Goal: Transaction & Acquisition: Purchase product/service

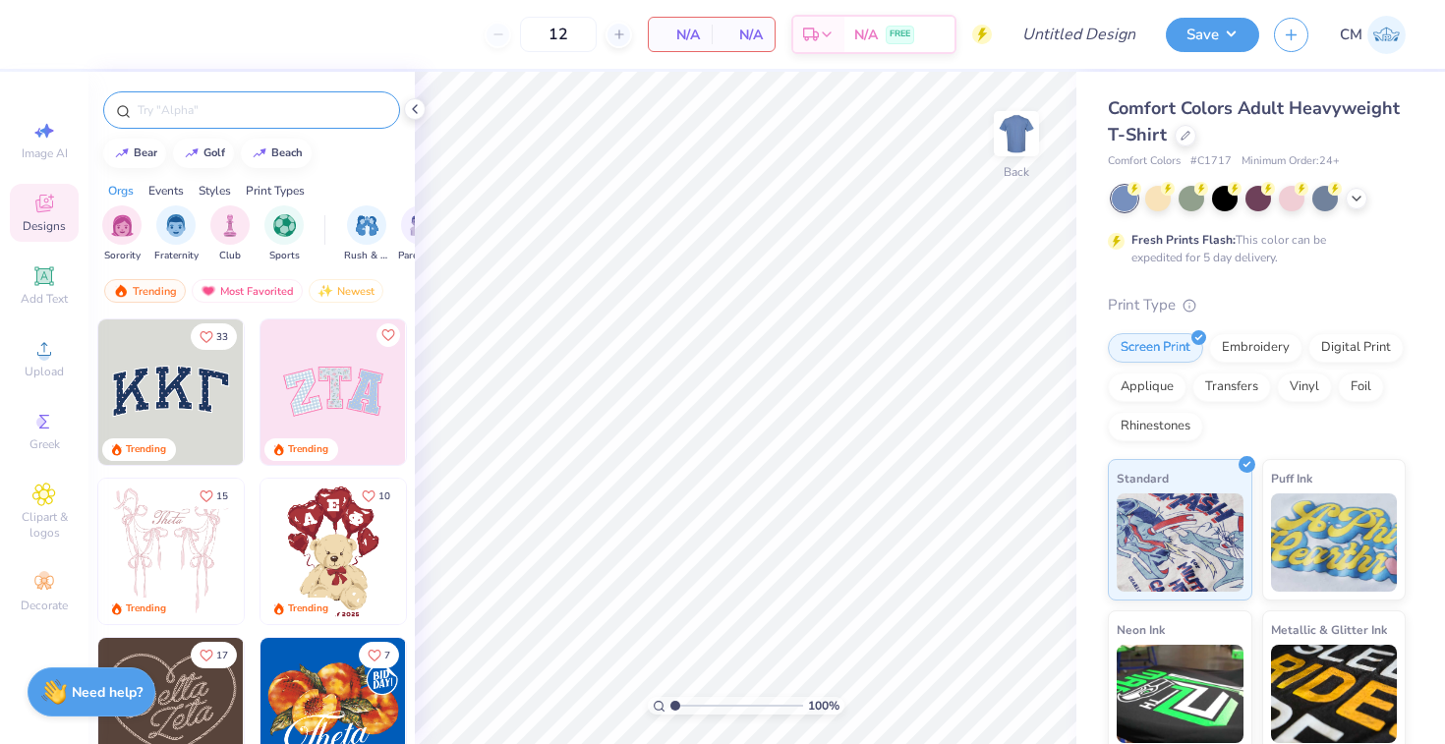
click at [213, 115] on input "text" at bounding box center [262, 110] width 252 height 20
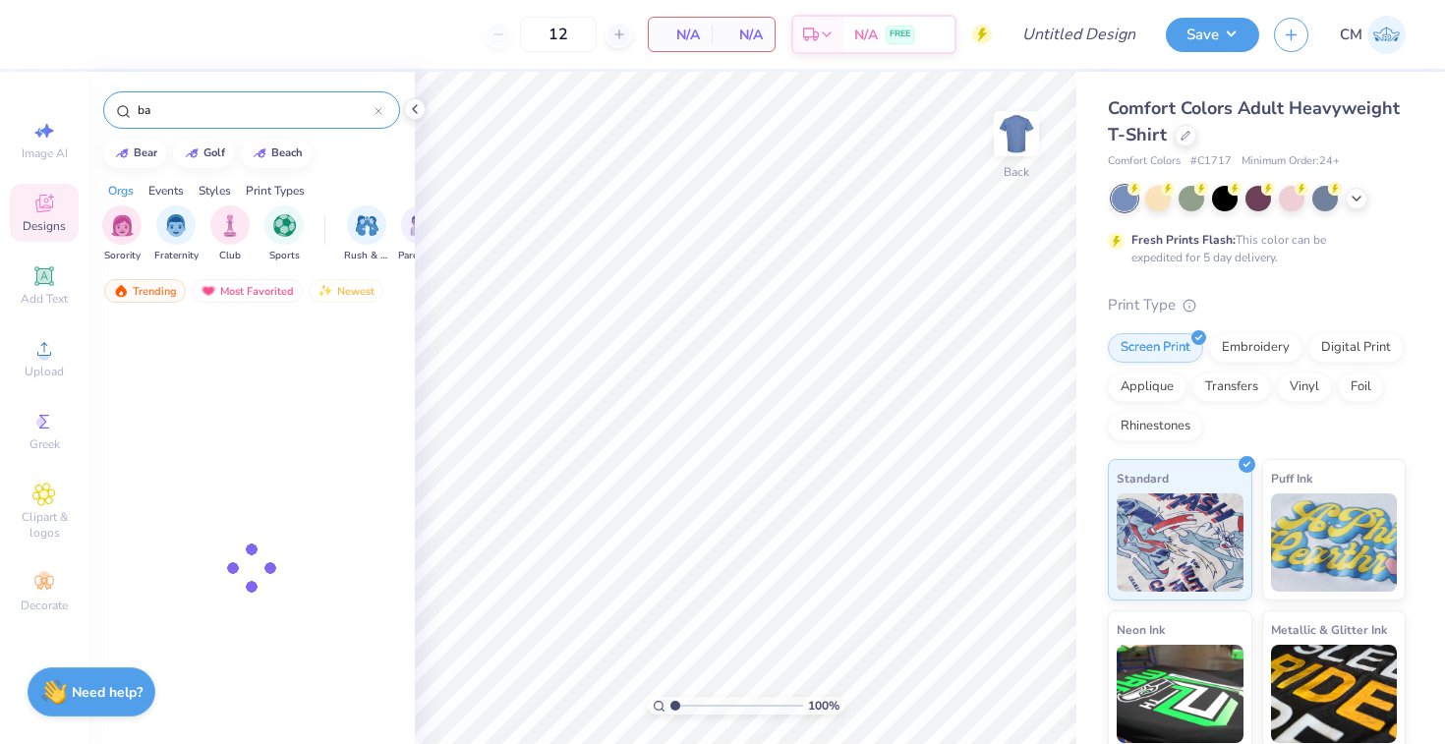
type input "b"
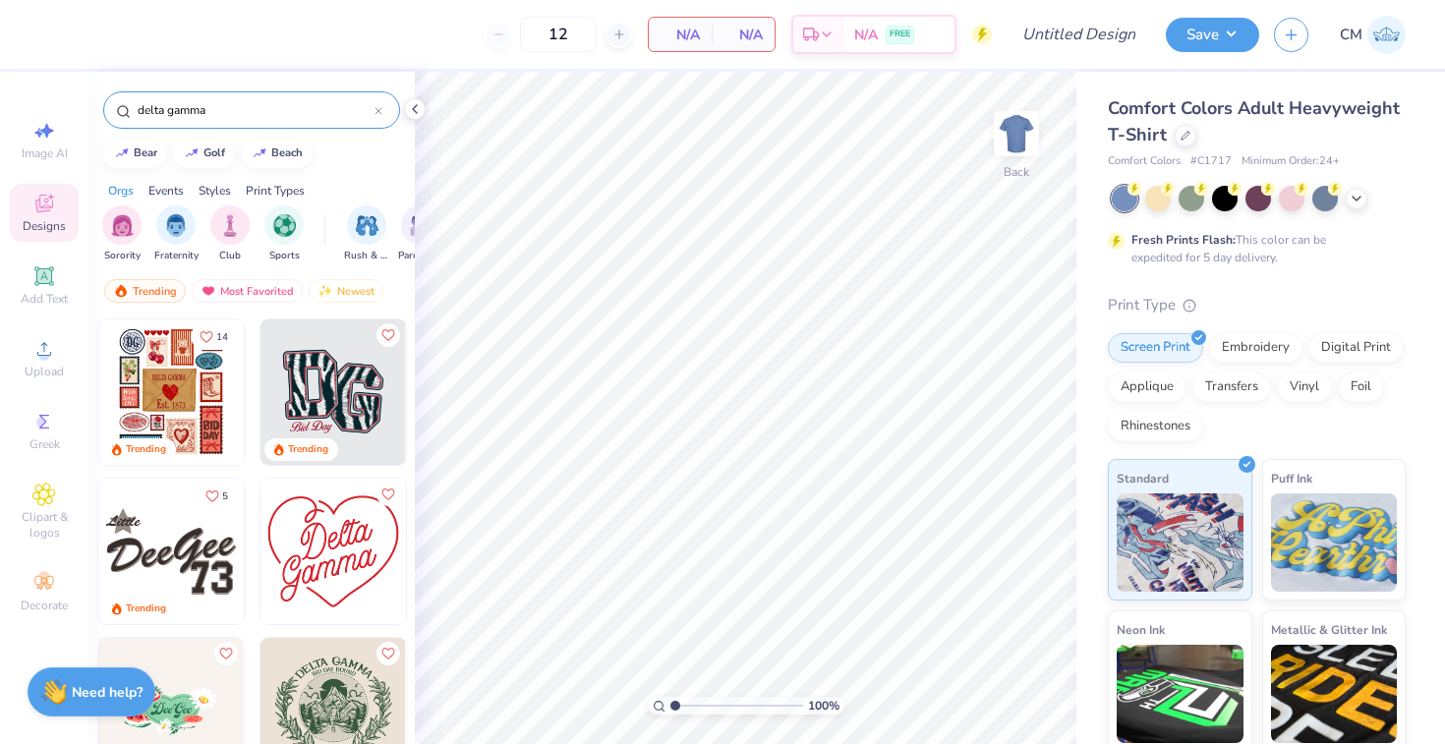
type input "delta gamma"
click at [160, 388] on img at bounding box center [170, 391] width 145 height 145
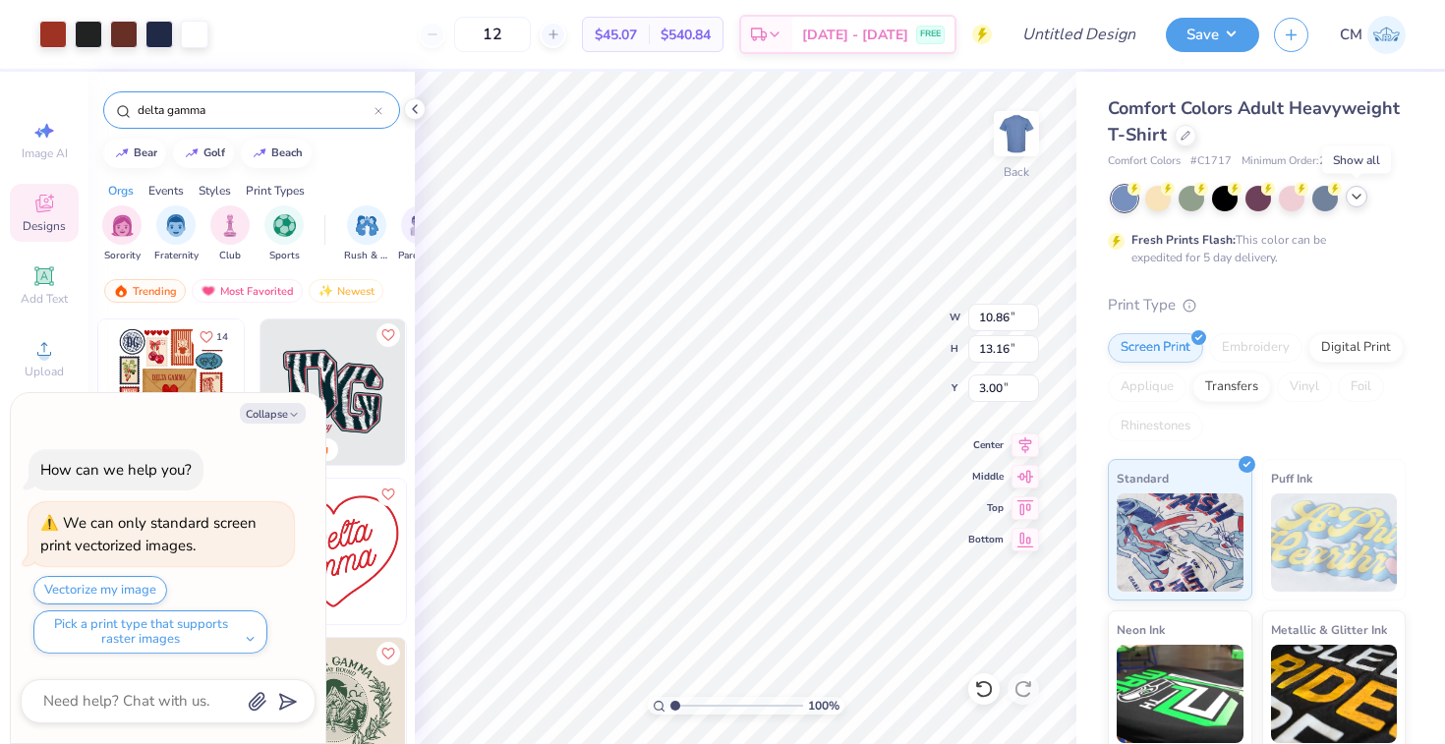
click at [1352, 200] on icon at bounding box center [1357, 197] width 16 height 16
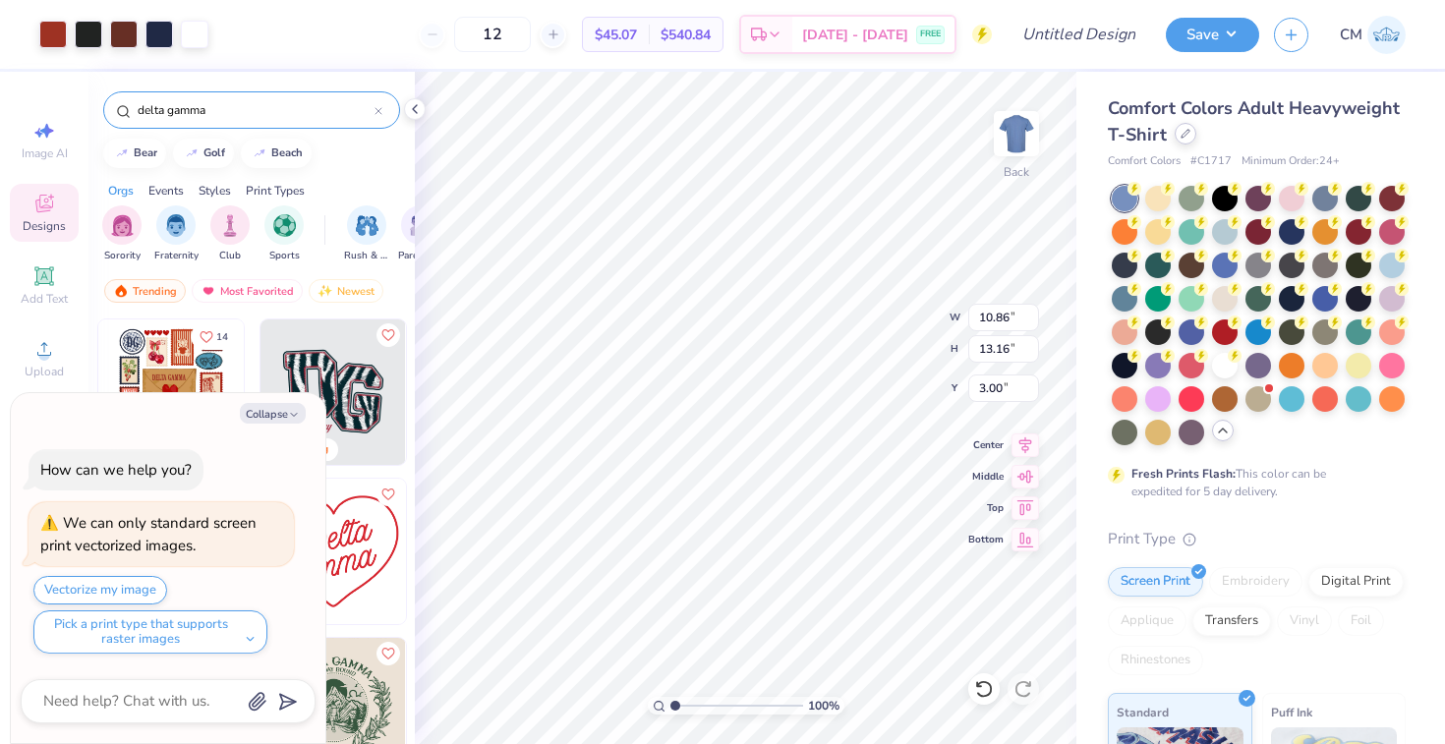
click at [1179, 136] on div at bounding box center [1186, 134] width 22 height 22
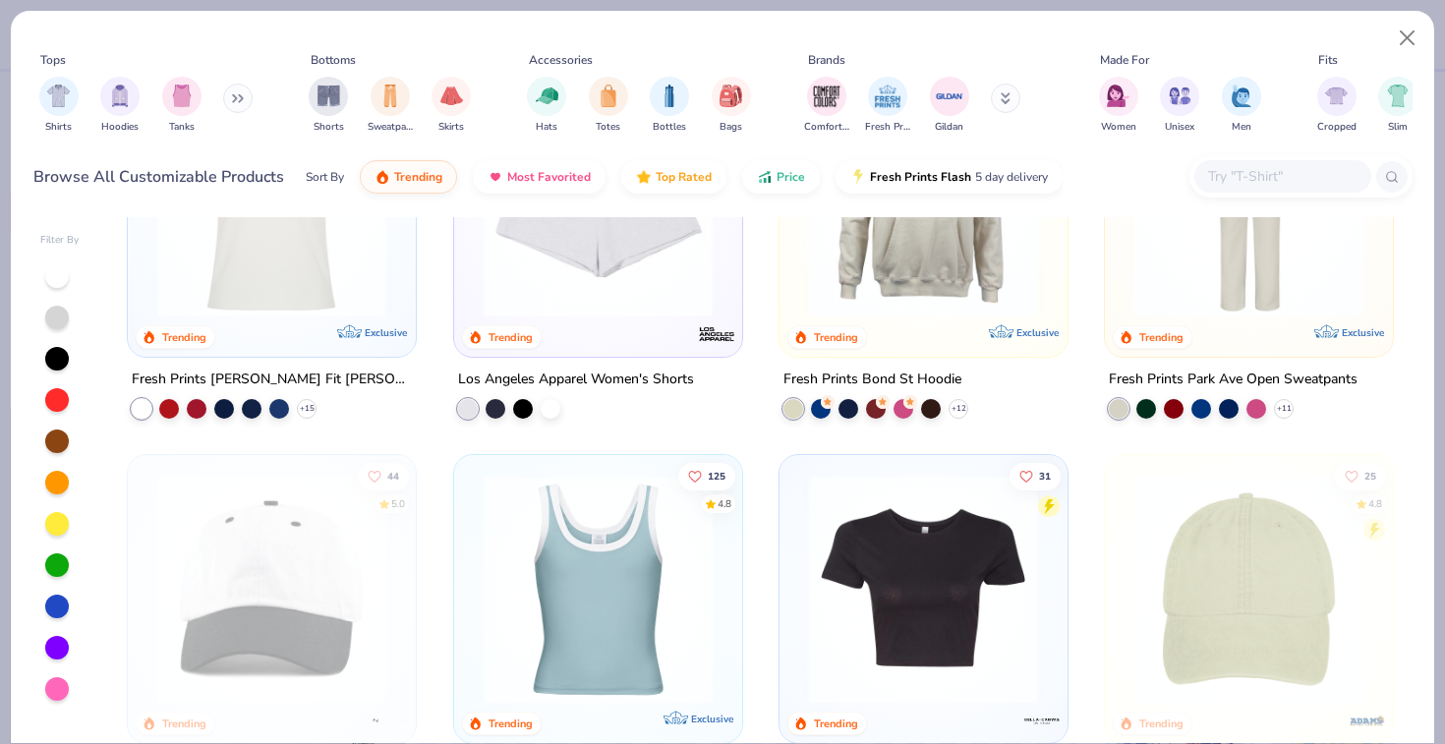
scroll to position [2090, 0]
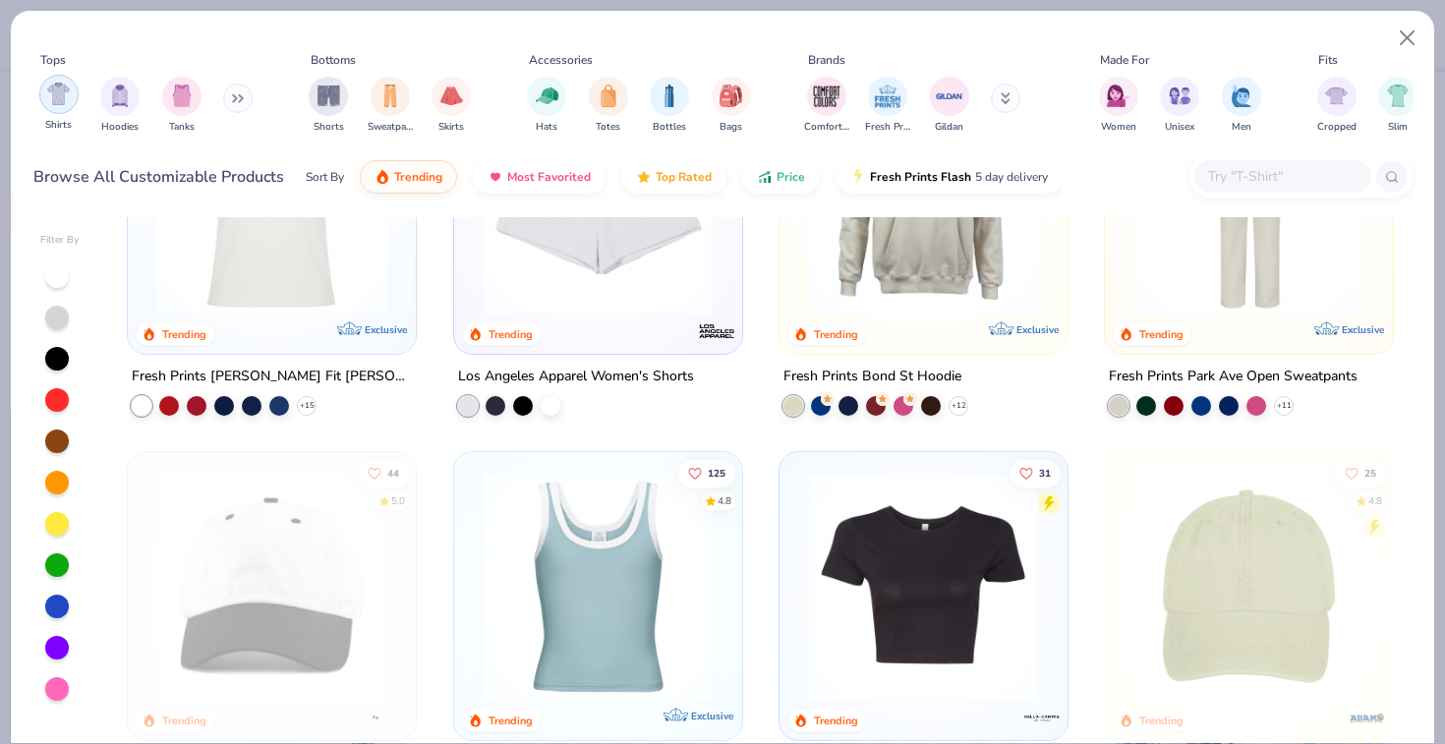
click at [62, 102] on img "filter for Shirts" at bounding box center [58, 94] width 23 height 23
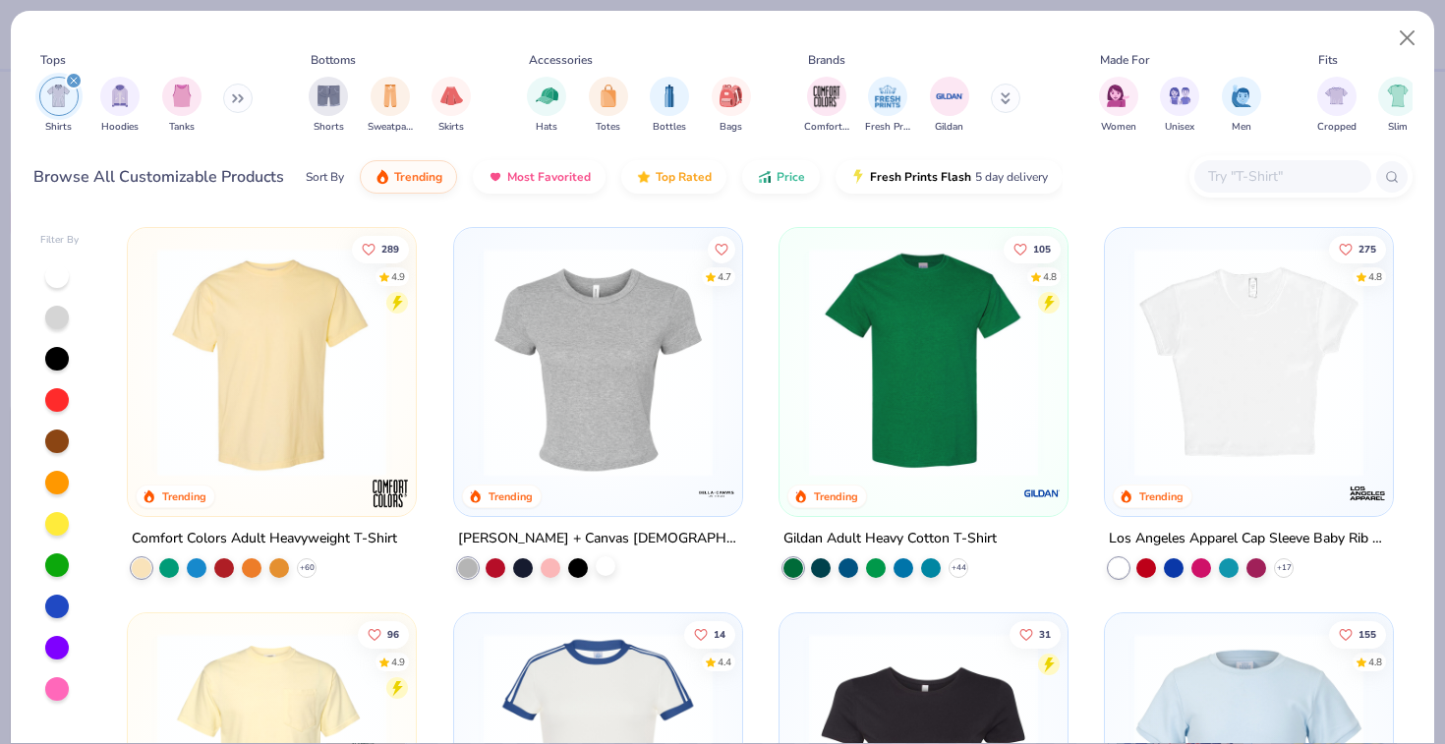
click at [601, 568] on div at bounding box center [606, 566] width 20 height 20
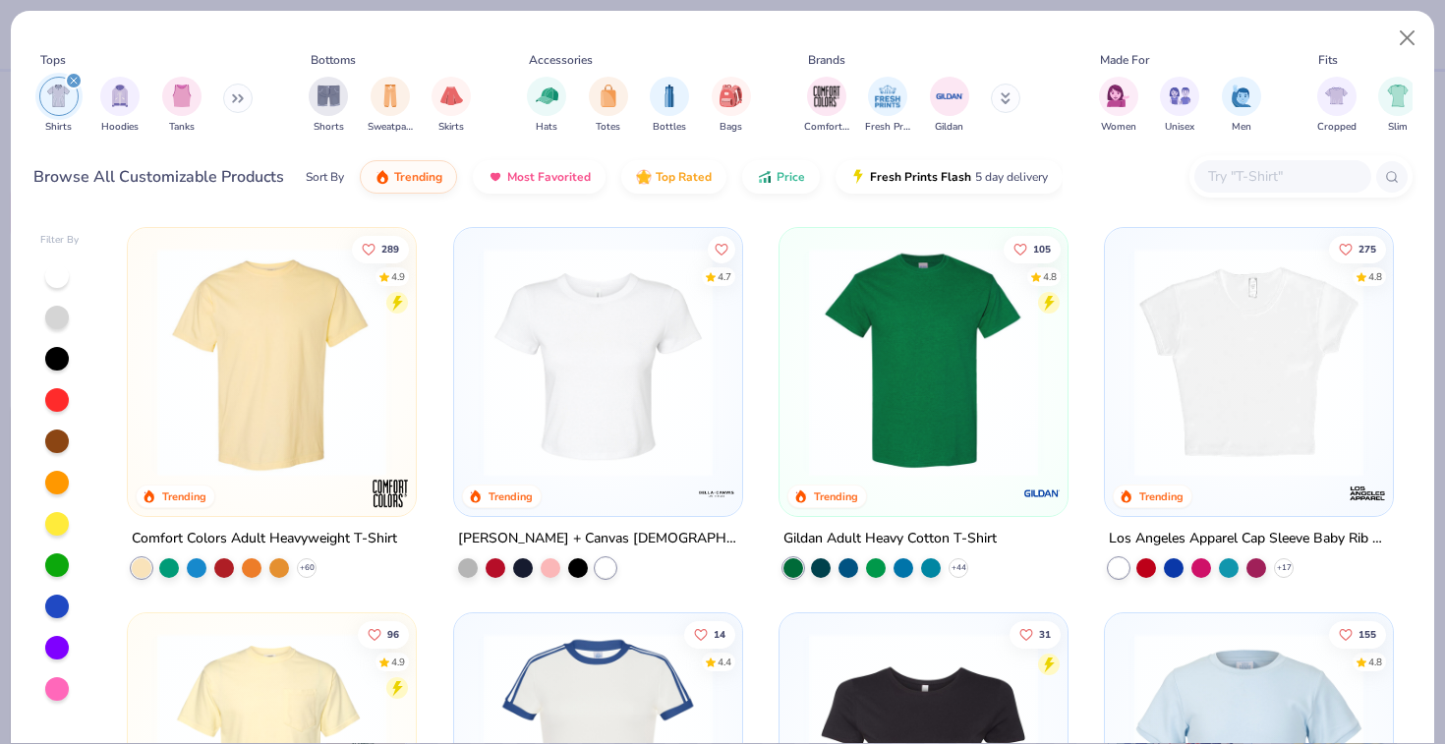
click at [612, 428] on img at bounding box center [598, 362] width 249 height 229
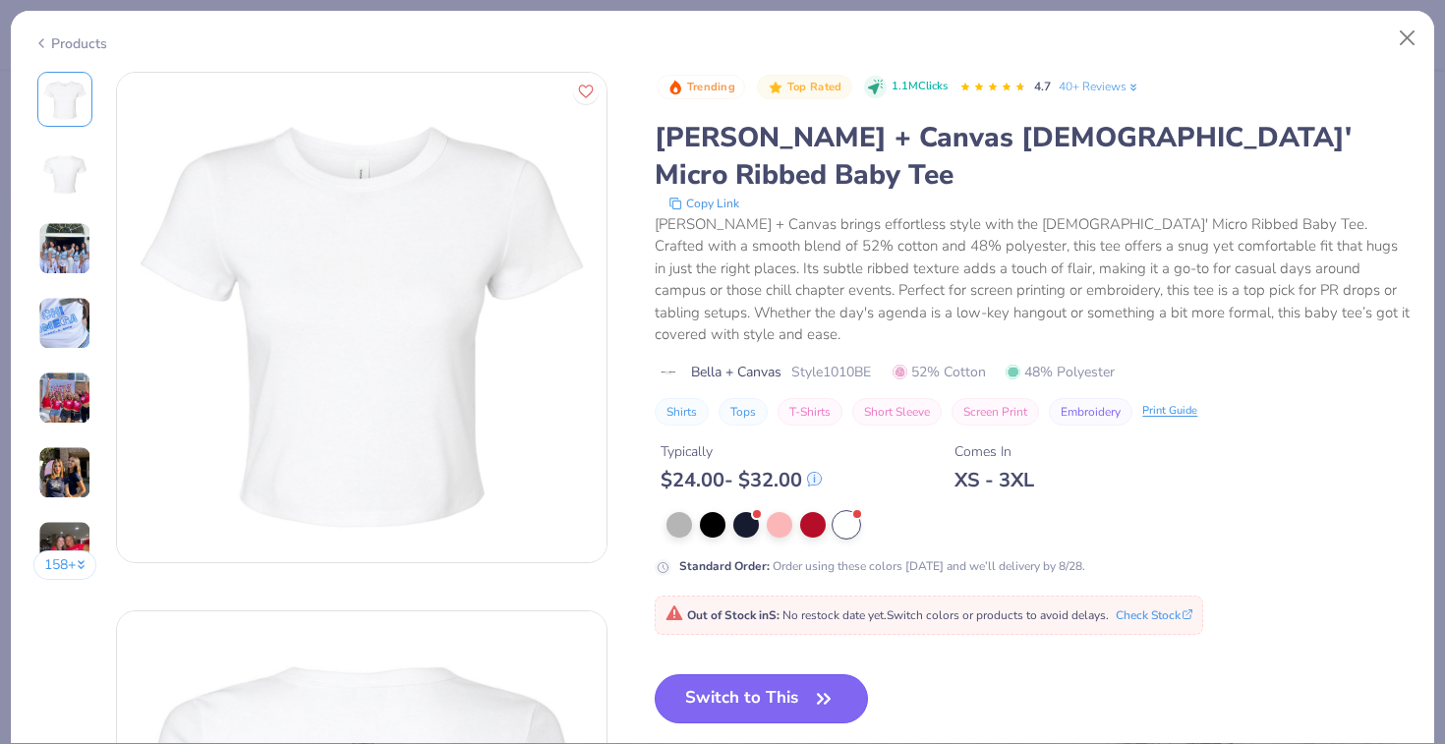
click at [749, 674] on button "Switch to This" at bounding box center [761, 698] width 213 height 49
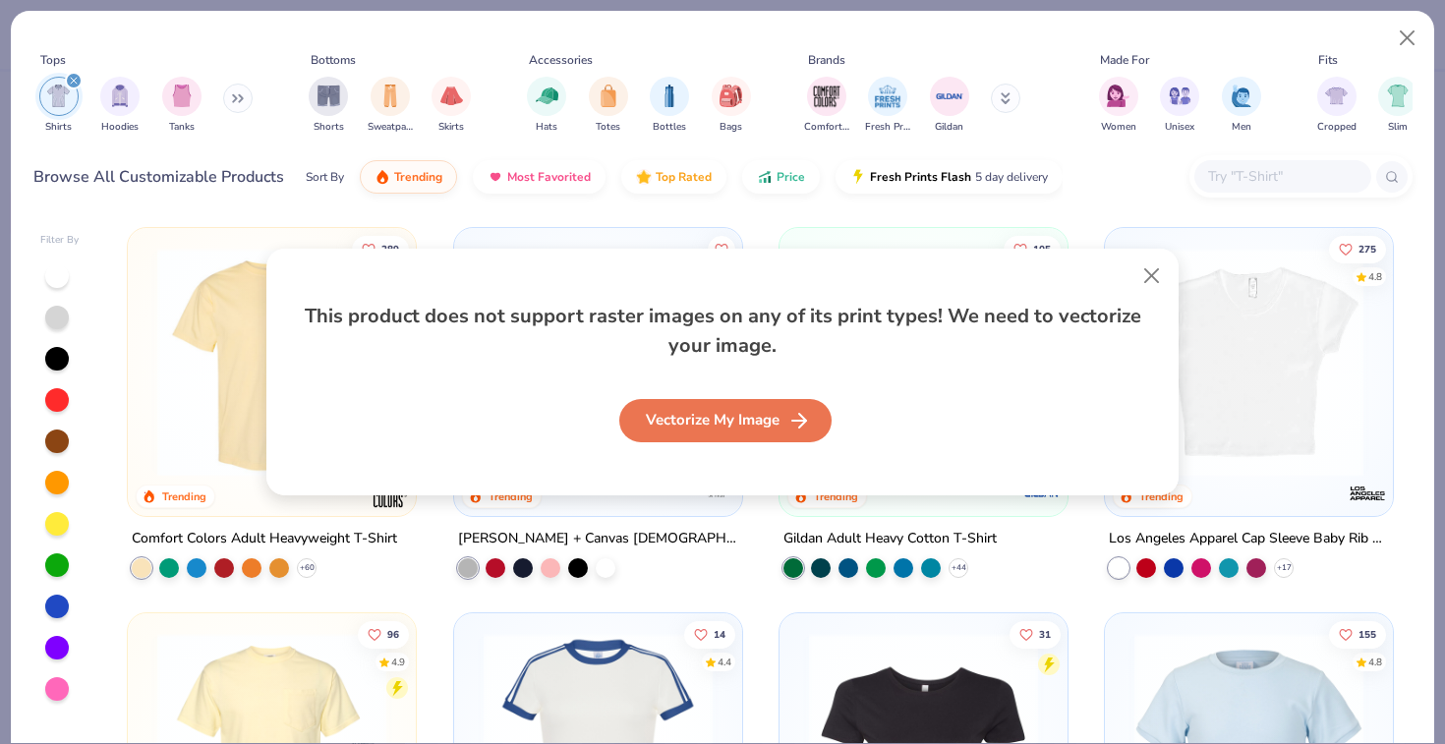
click at [715, 419] on div "Vectorize My Image" at bounding box center [725, 420] width 212 height 43
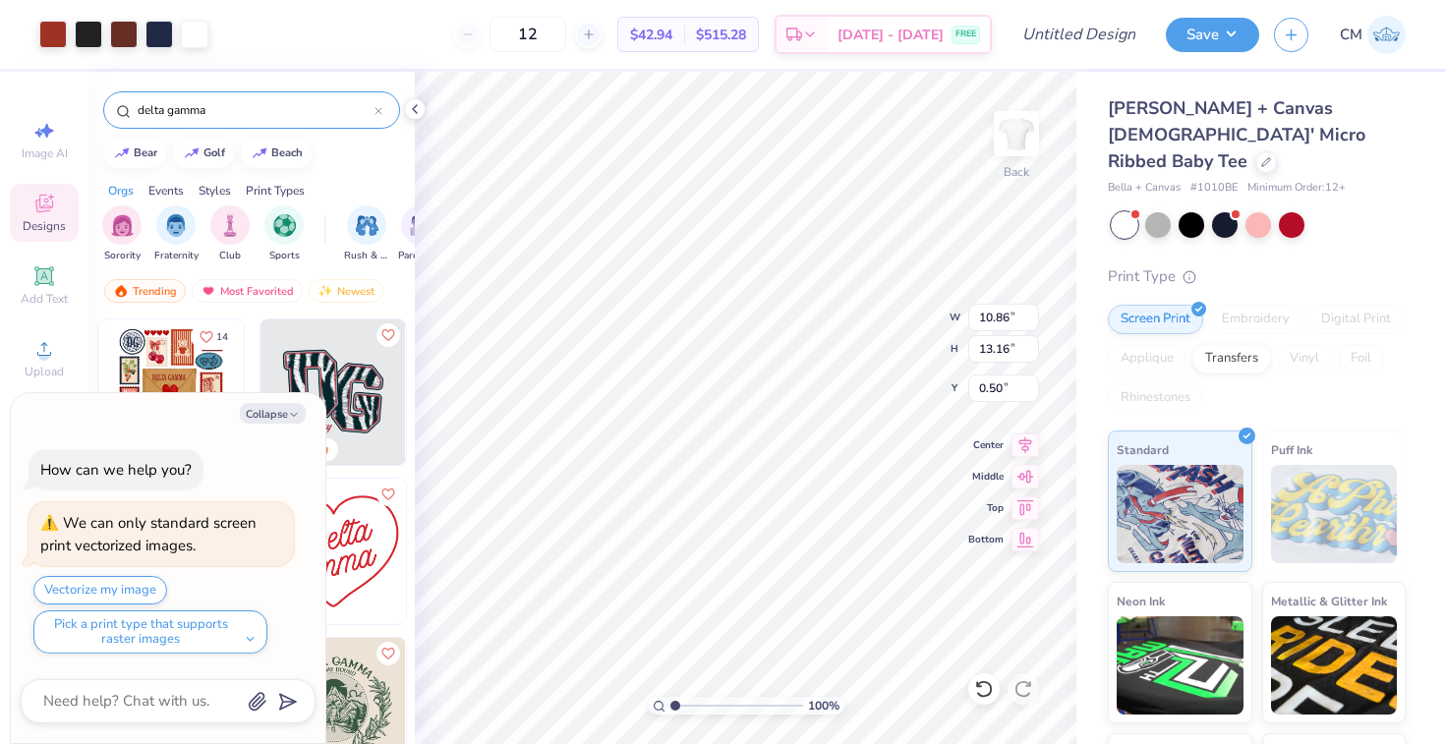
type textarea "x"
type input "7.39"
type input "8.96"
type input "4.39"
type textarea "x"
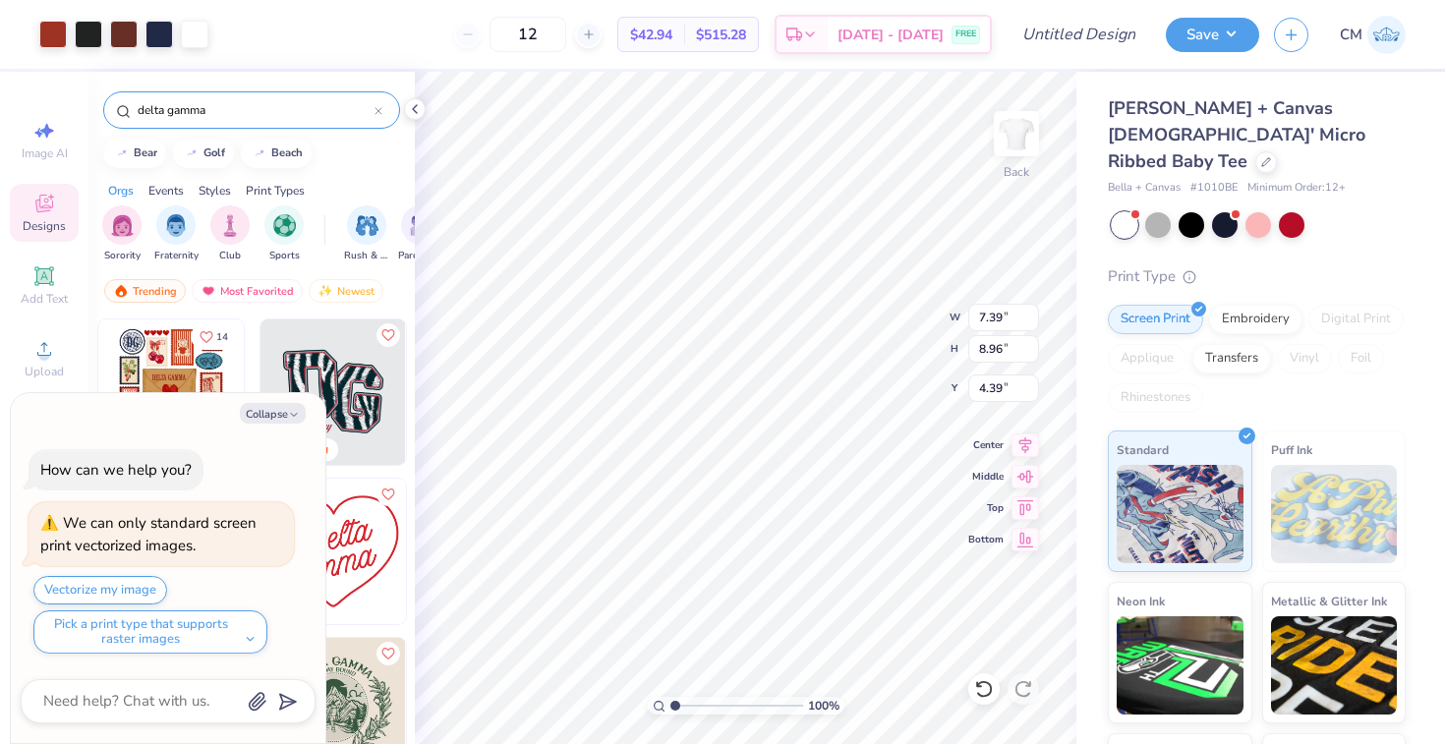
type input "3.00"
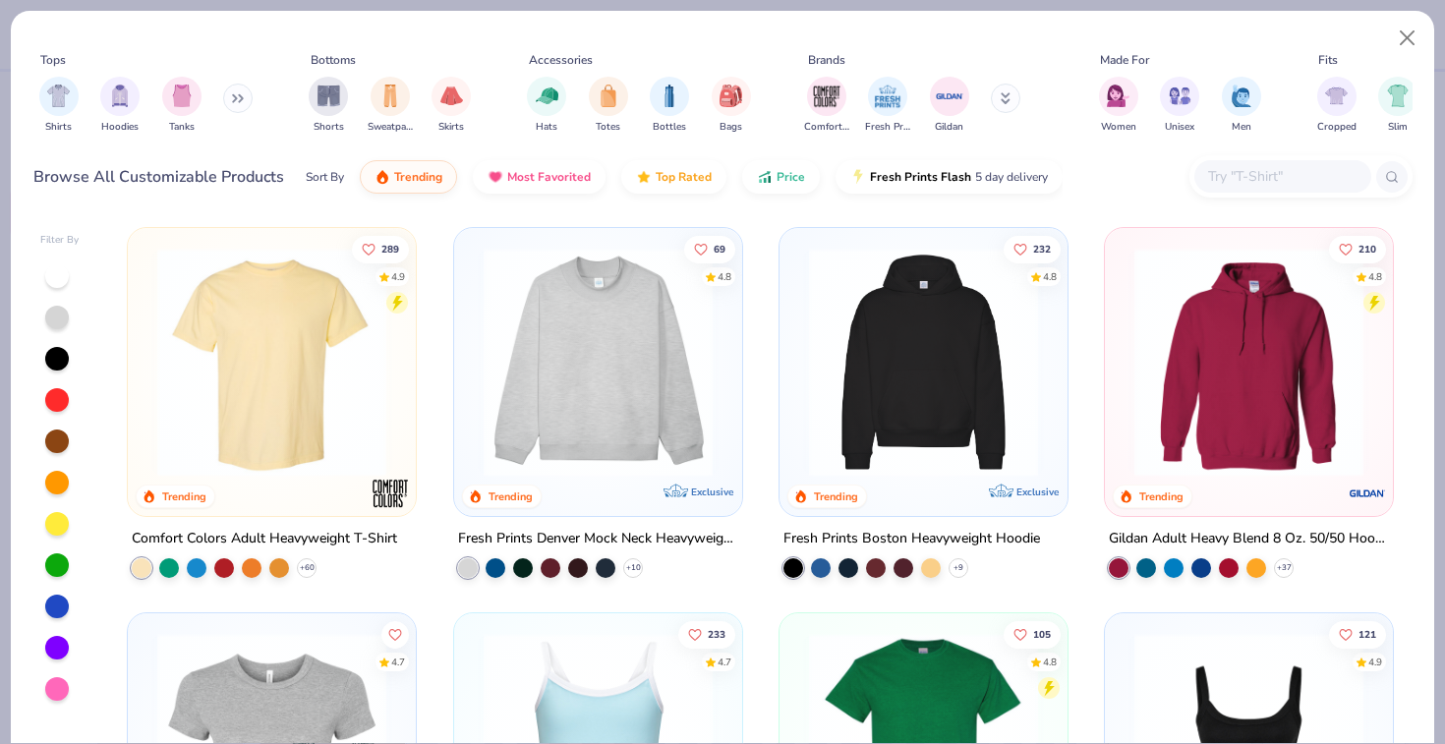
scroll to position [321, 0]
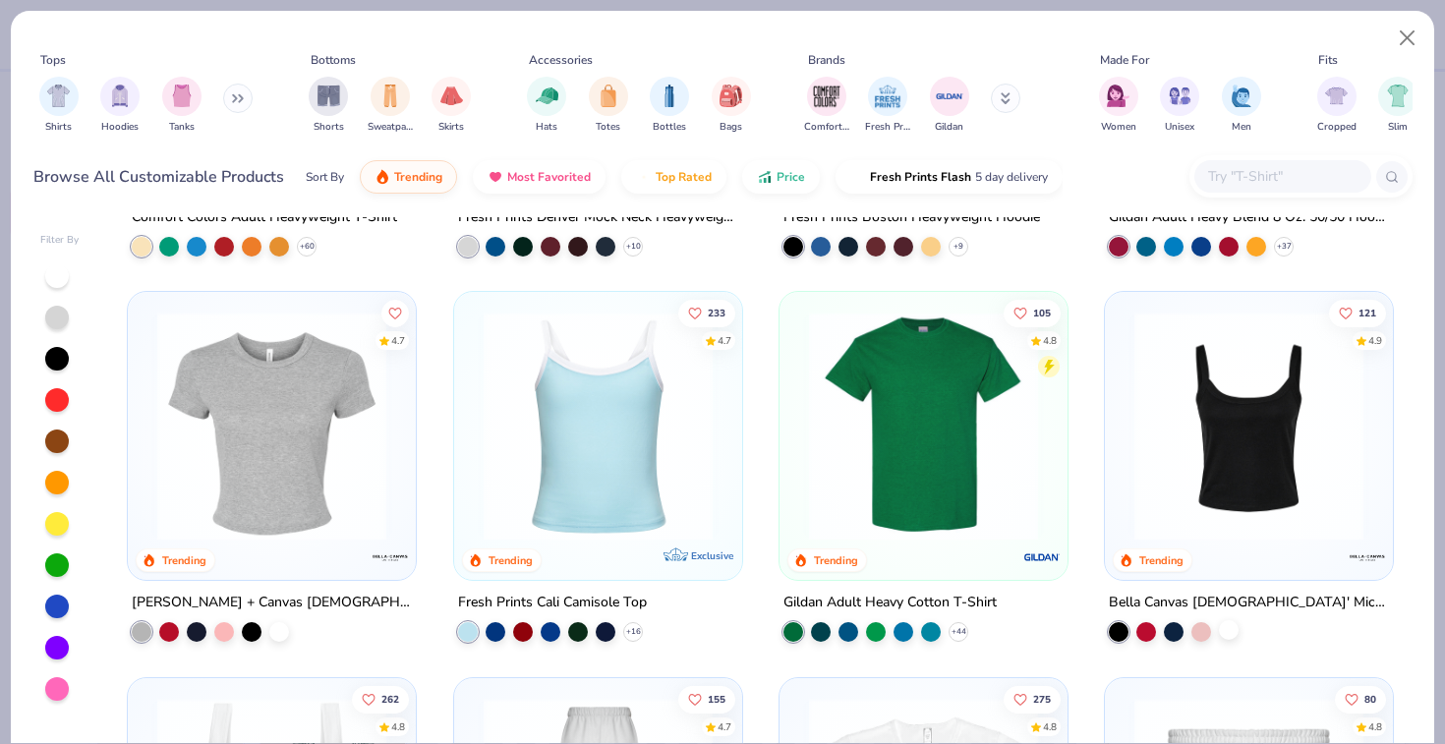
click at [1225, 630] on div at bounding box center [1229, 630] width 20 height 20
